Goal: Information Seeking & Learning: Check status

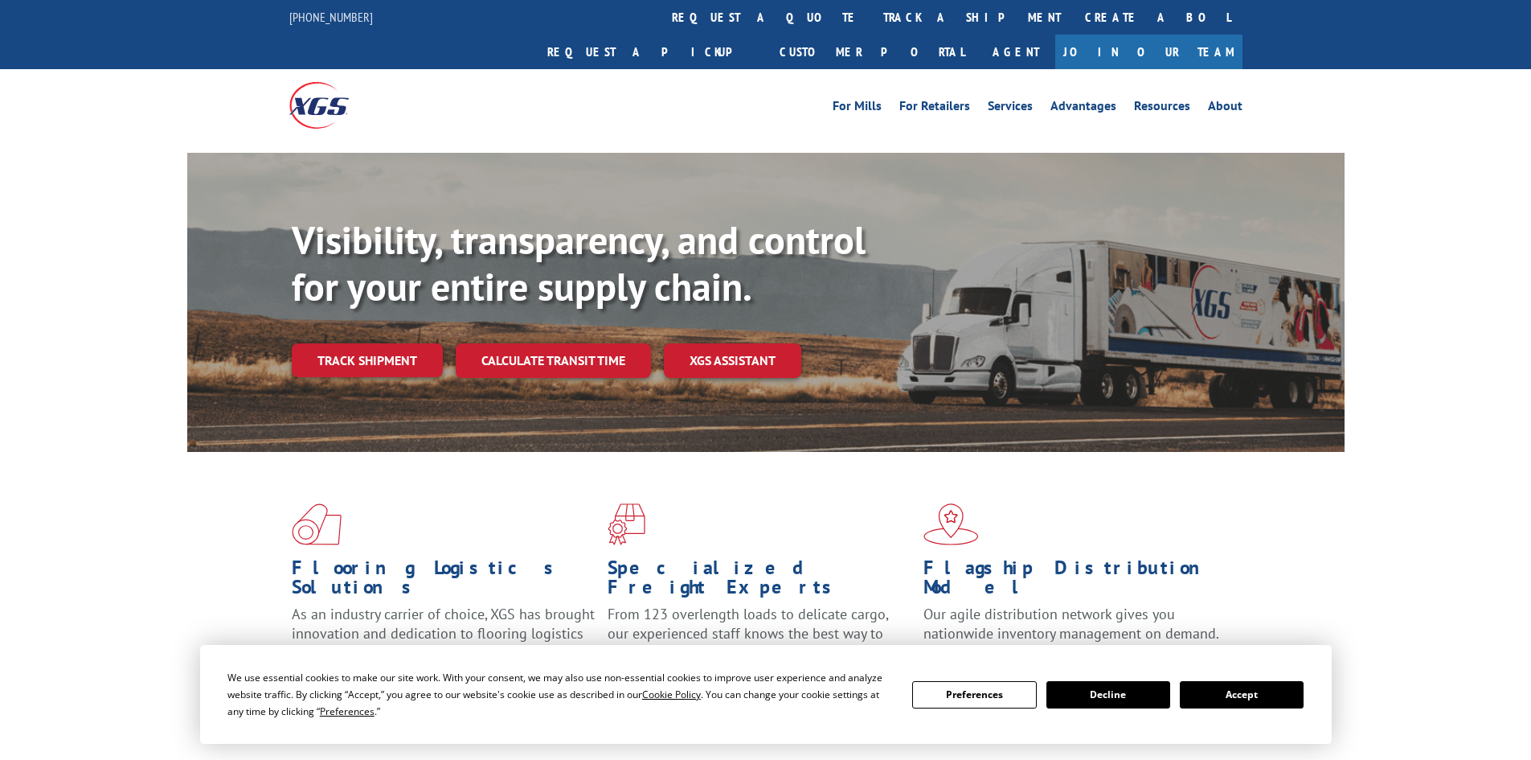
click at [392, 348] on div "Visibility, transparency, and control for your entire supply chain. Track shipm…" at bounding box center [818, 329] width 1053 height 224
click at [389, 343] on link "Track shipment" at bounding box center [367, 360] width 151 height 34
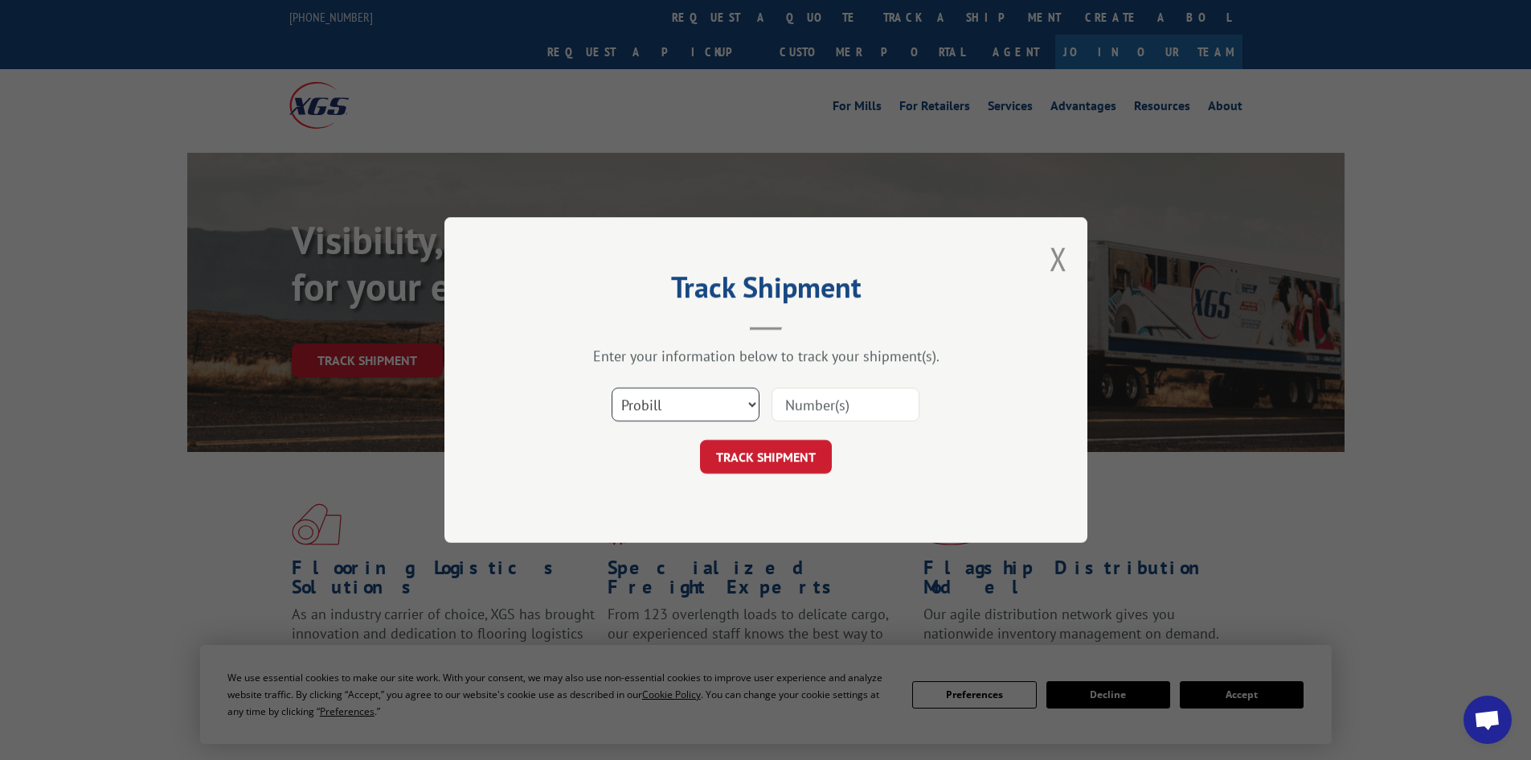
click at [732, 404] on select "Select category... Probill BOL PO" at bounding box center [686, 404] width 148 height 34
select select "bol"
click at [612, 387] on select "Select category... Probill BOL PO" at bounding box center [686, 404] width 148 height 34
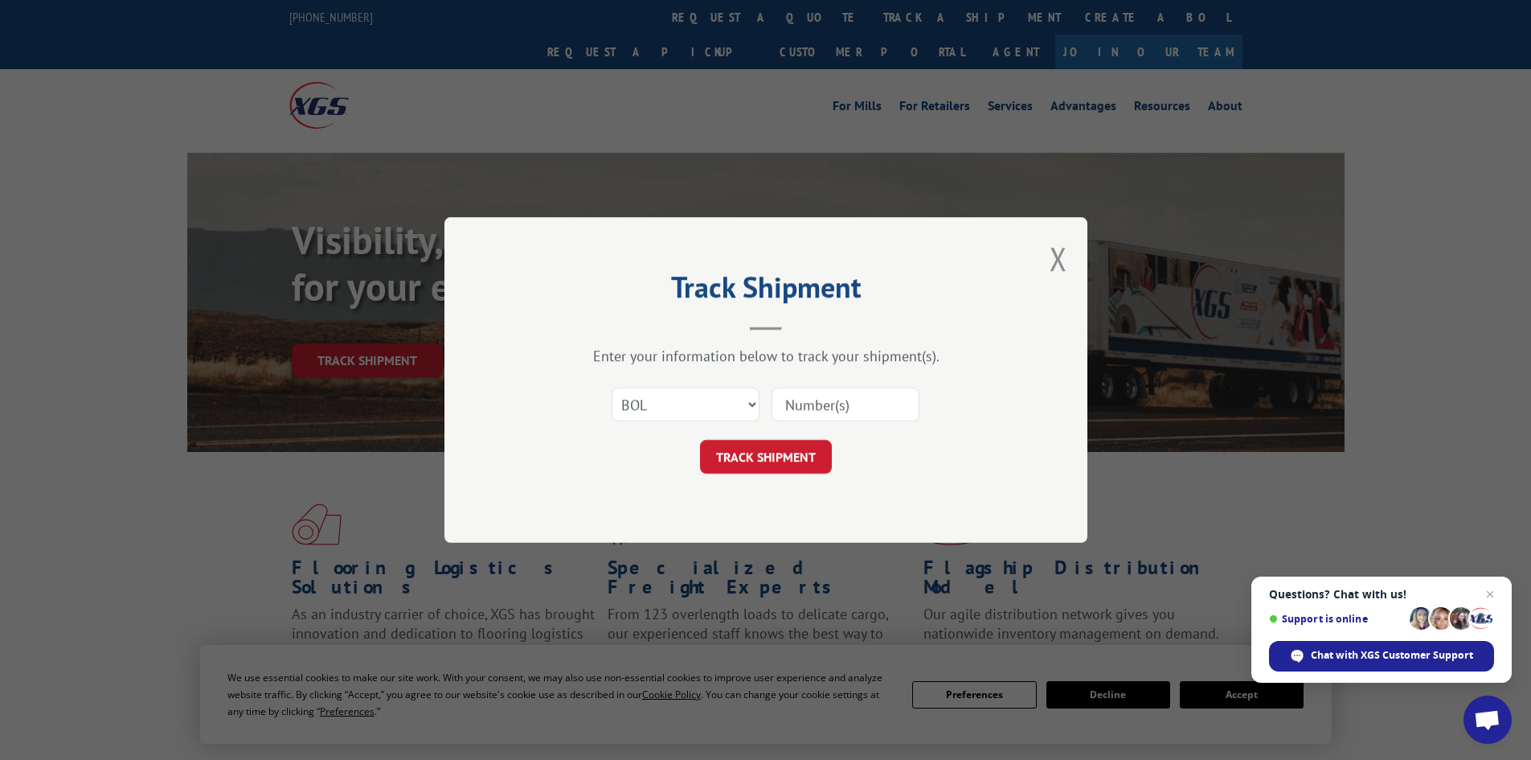
click at [792, 409] on input at bounding box center [846, 404] width 148 height 34
paste input "5495357"
type input "5495357"
click at [813, 462] on button "TRACK SHIPMENT" at bounding box center [766, 457] width 132 height 34
